Goal: Transaction & Acquisition: Purchase product/service

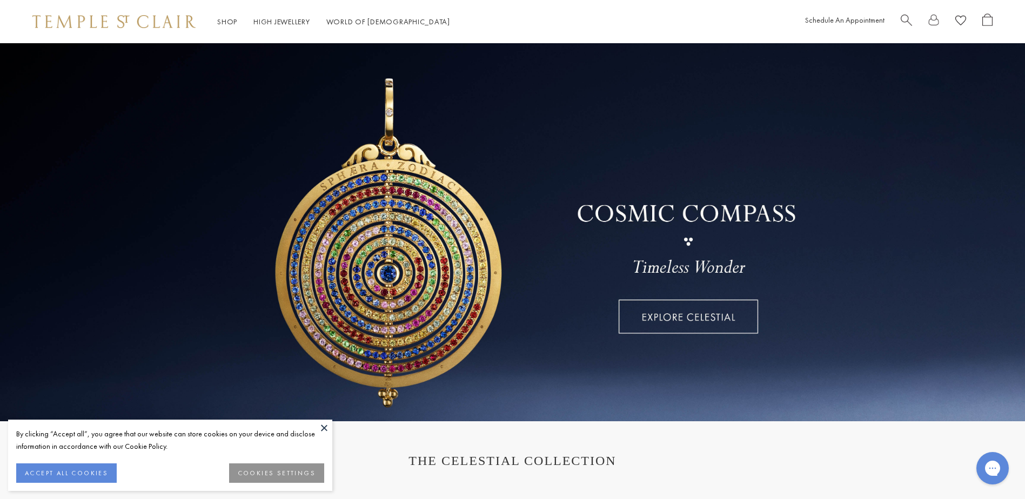
click at [105, 470] on button "ACCEPT ALL COOKIES" at bounding box center [66, 473] width 101 height 19
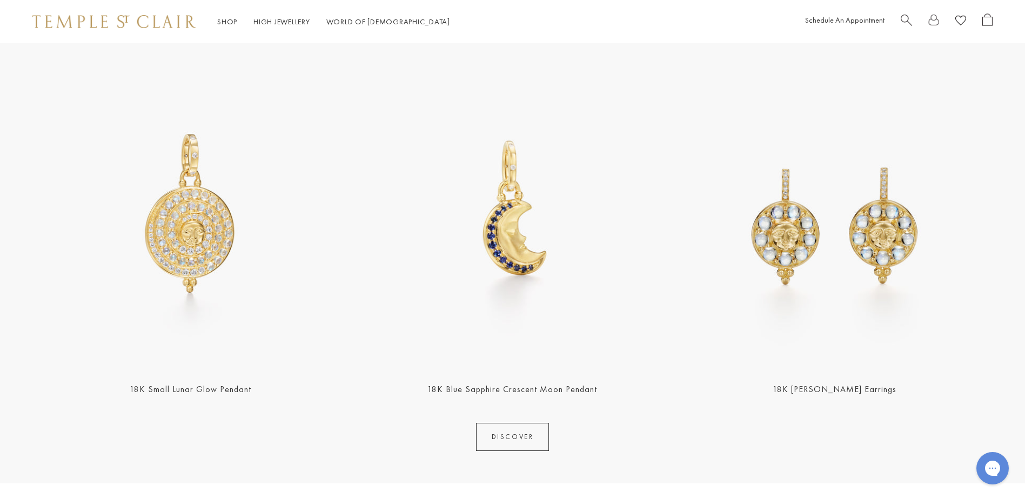
scroll to position [54, 0]
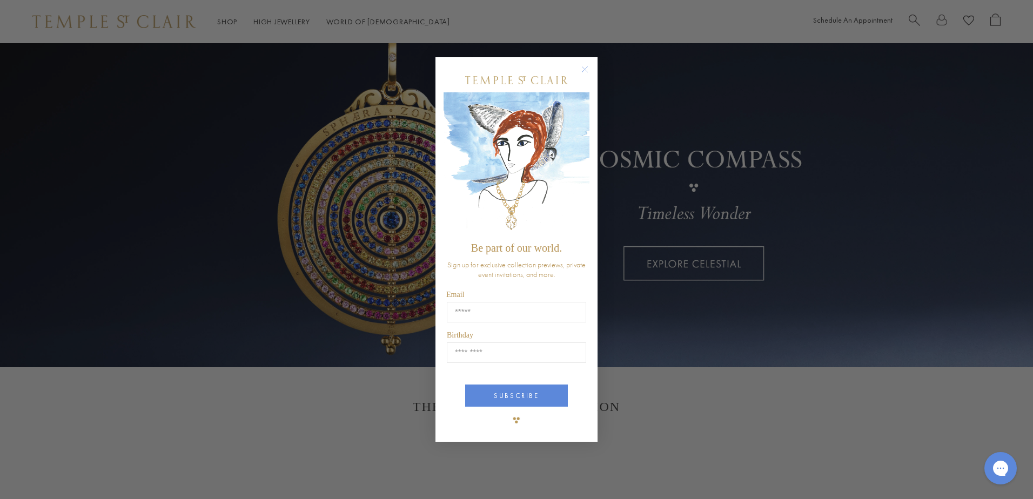
click at [233, 19] on div "Close dialog Be part of our world. Sign up for exclusive collection previews, p…" at bounding box center [516, 249] width 1033 height 499
click at [585, 71] on circle "Close dialog" at bounding box center [585, 69] width 13 height 13
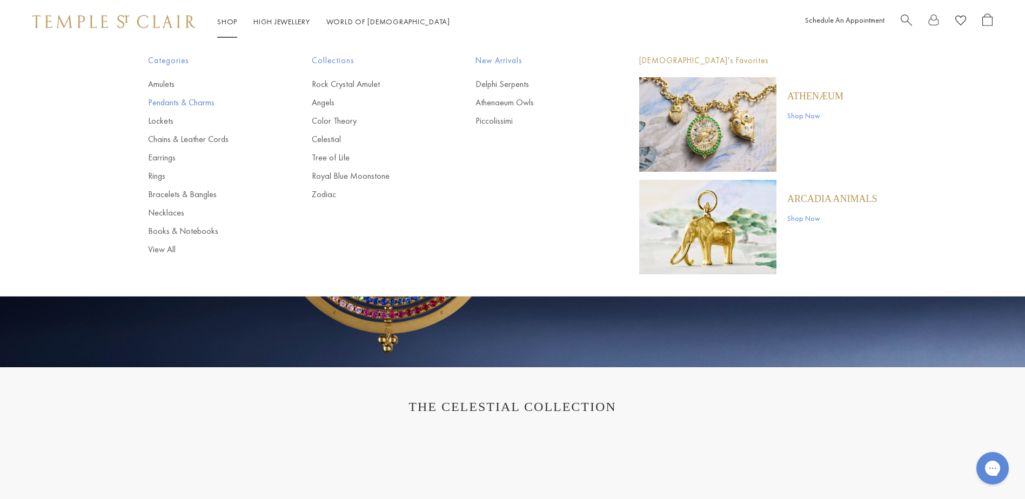
click at [191, 103] on link "Pendants & Charms" at bounding box center [208, 103] width 121 height 12
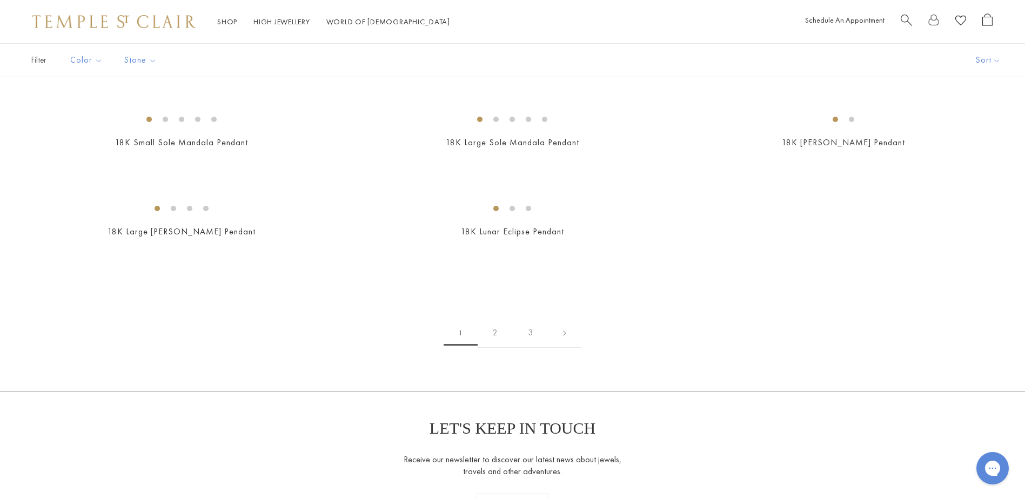
scroll to position [1676, 0]
